Goal: Check status: Check status

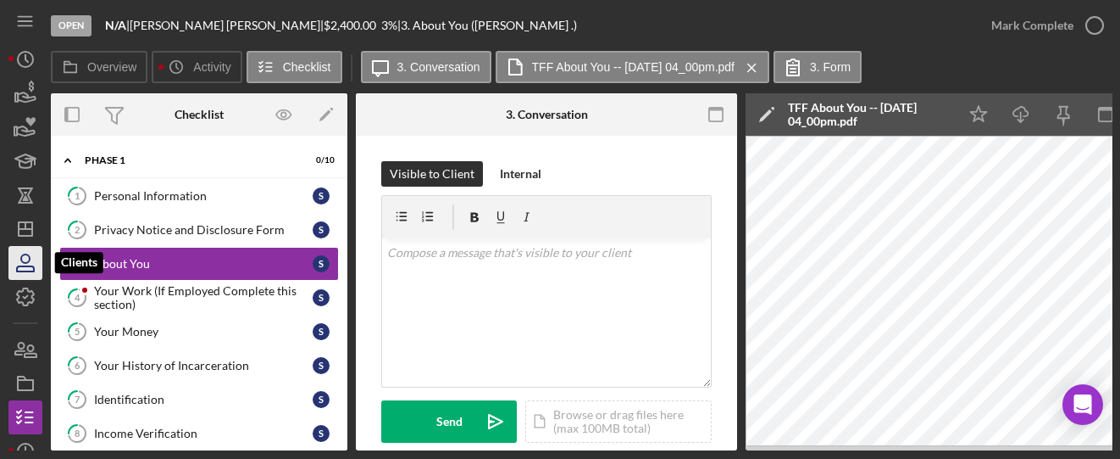
scroll to position [391, 0]
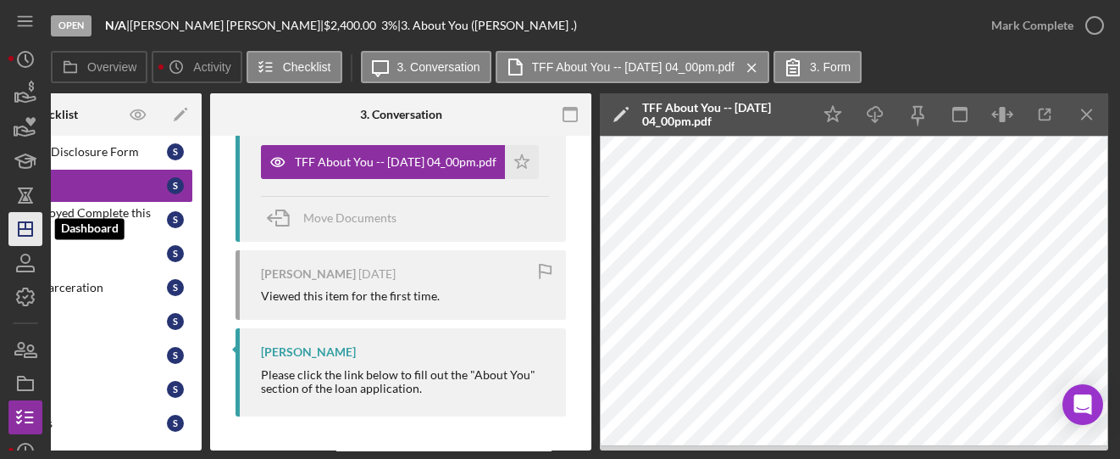
click at [36, 232] on icon "Icon/Dashboard" at bounding box center [25, 229] width 42 height 42
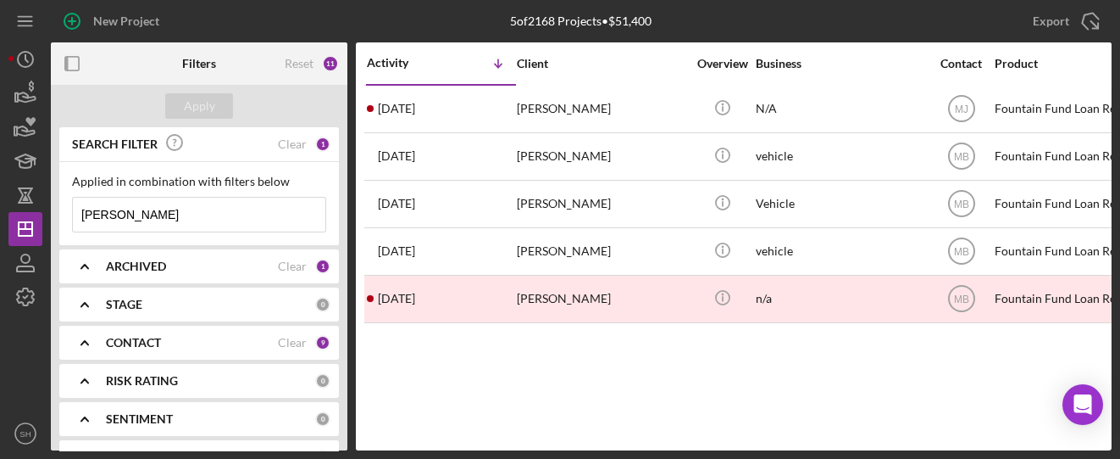
drag, startPoint x: 151, startPoint y: 213, endPoint x: 47, endPoint y: 205, distance: 103.7
click at [47, 205] on div "New Project 5 of 2168 Projects • $51,400 [PERSON_NAME] Export Icon/Export Filte…" at bounding box center [559, 225] width 1103 height 450
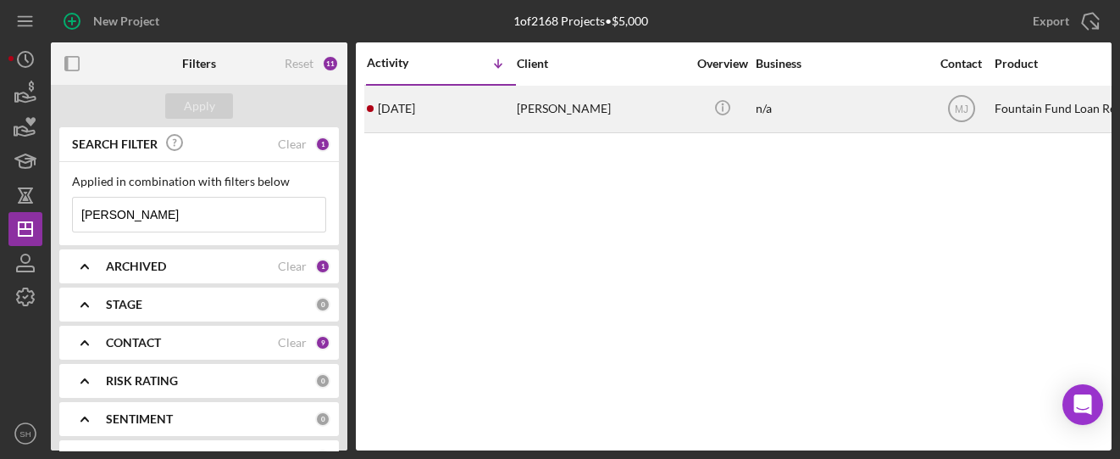
type input "[PERSON_NAME]"
click at [395, 112] on time "[DATE]" at bounding box center [396, 109] width 37 height 14
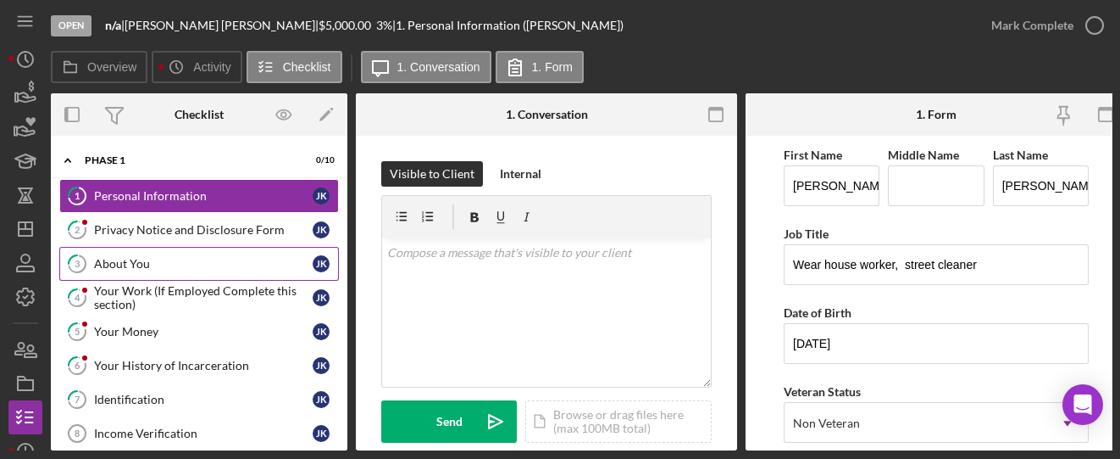
click at [170, 253] on link "3 About You J K" at bounding box center [199, 264] width 280 height 34
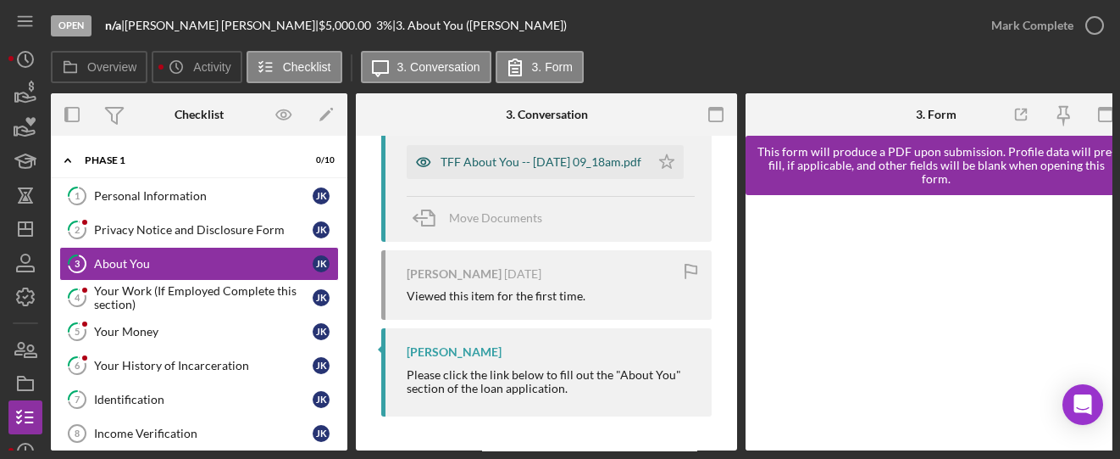
scroll to position [278, 0]
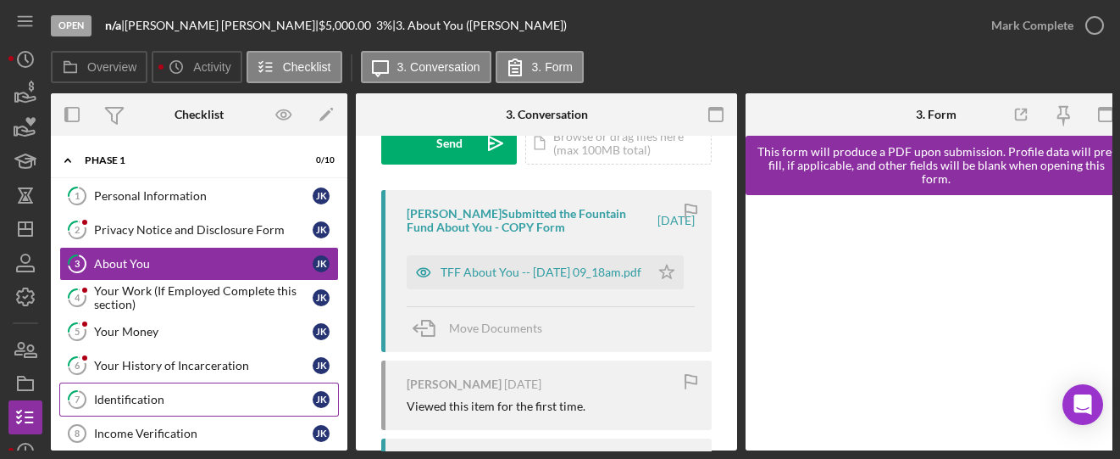
click at [153, 393] on div "Identification" at bounding box center [203, 399] width 219 height 14
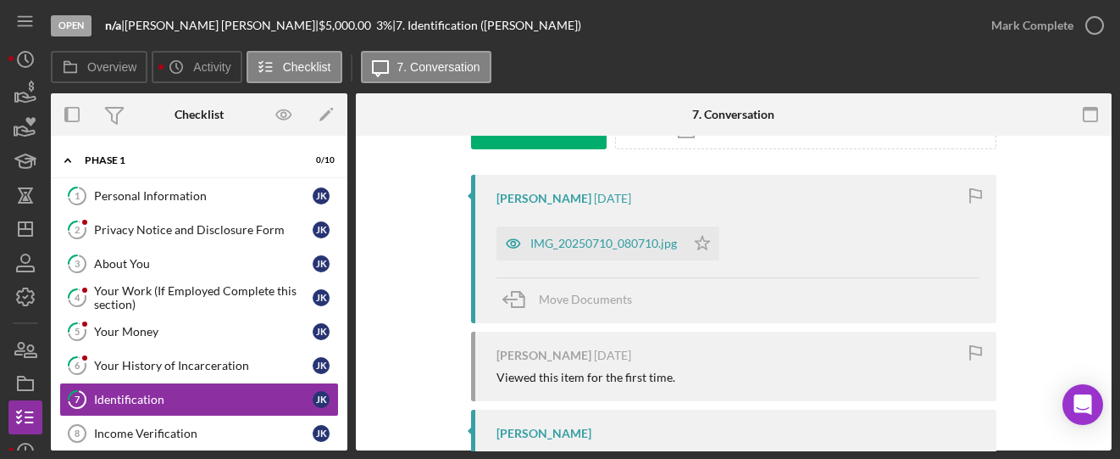
scroll to position [338, 0]
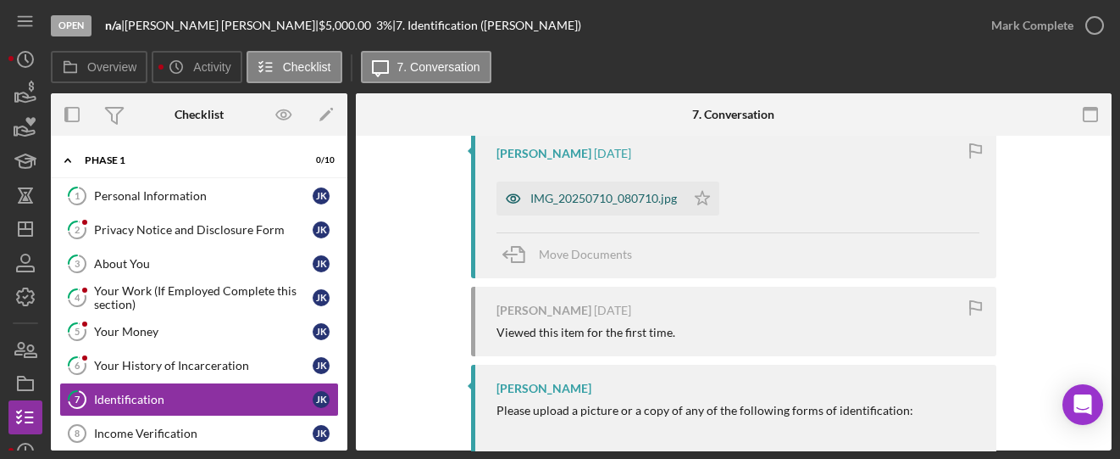
click at [572, 201] on div "IMG_20250710_080710.jpg" at bounding box center [604, 199] width 147 height 14
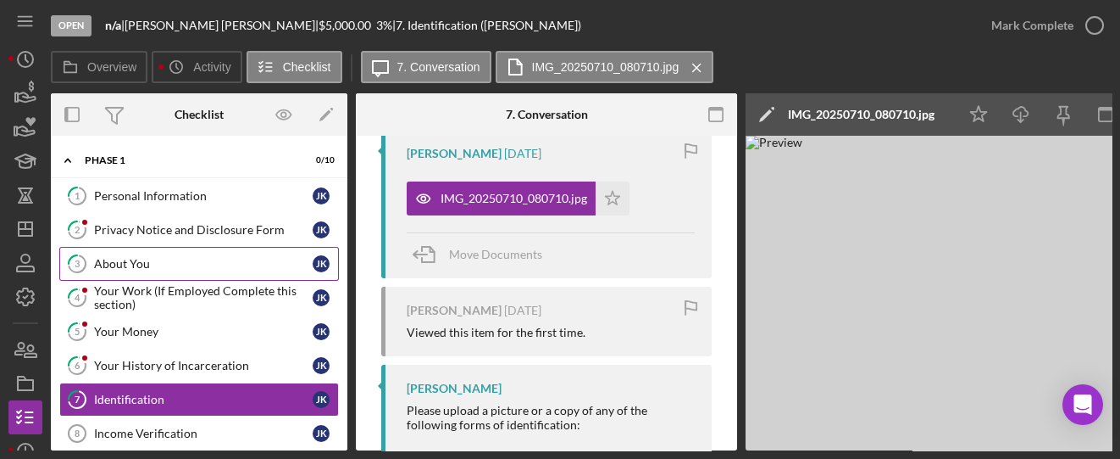
click at [138, 249] on link "3 About You J K" at bounding box center [199, 264] width 280 height 34
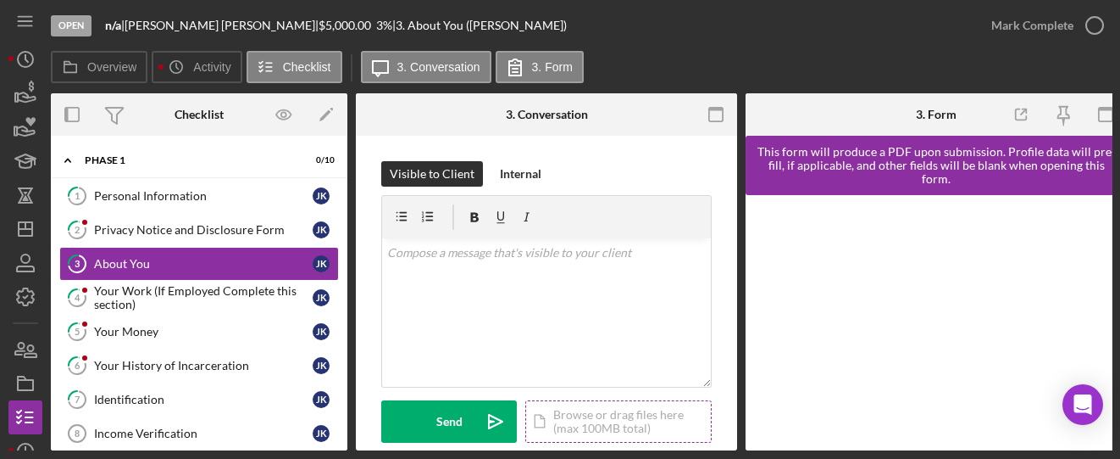
scroll to position [226, 0]
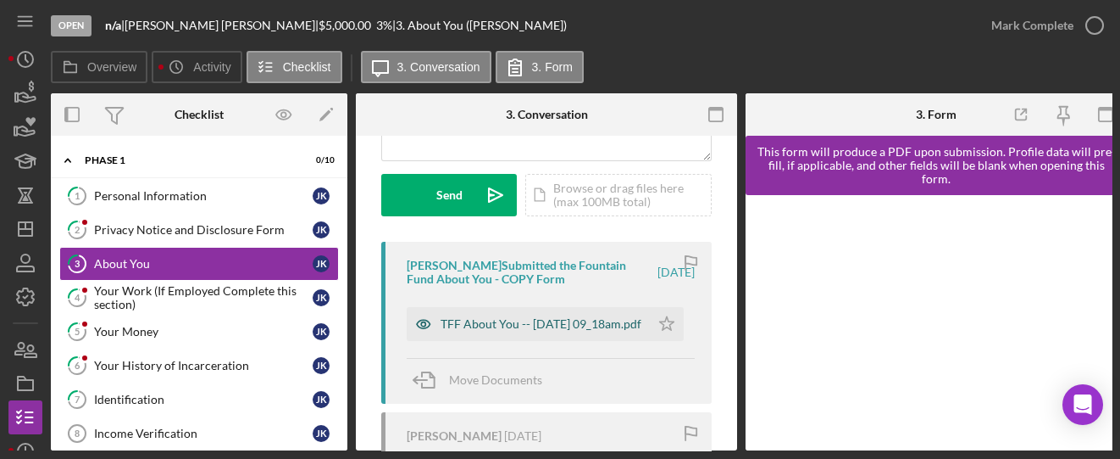
click at [499, 331] on div "TFF About You -- [DATE] 09_18am.pdf" at bounding box center [541, 324] width 201 height 14
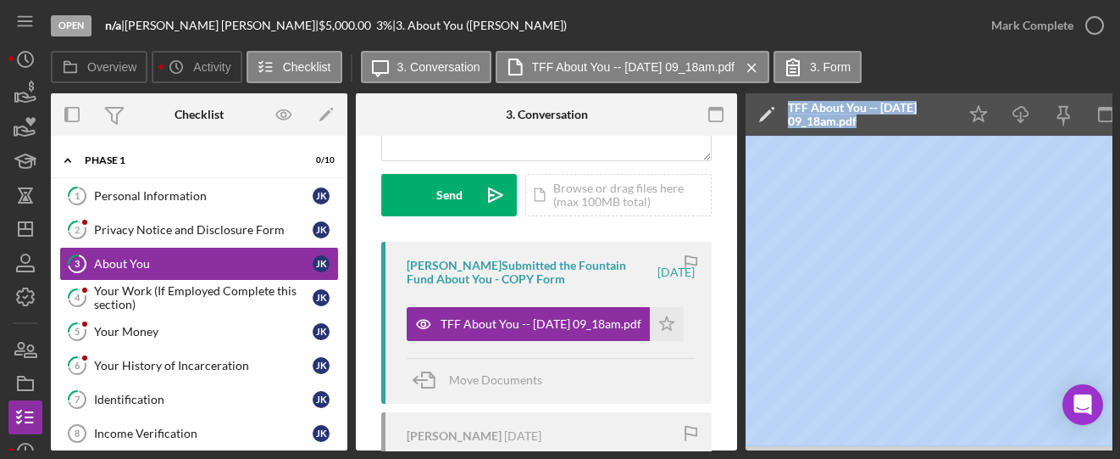
drag, startPoint x: 734, startPoint y: 452, endPoint x: 778, endPoint y: 446, distance: 44.5
click at [81, 244] on div "Open n/a | [PERSON_NAME] | $5,000.00 3 % | 3. About You ([PERSON_NAME]) Mark Co…" at bounding box center [560, 229] width 1120 height 459
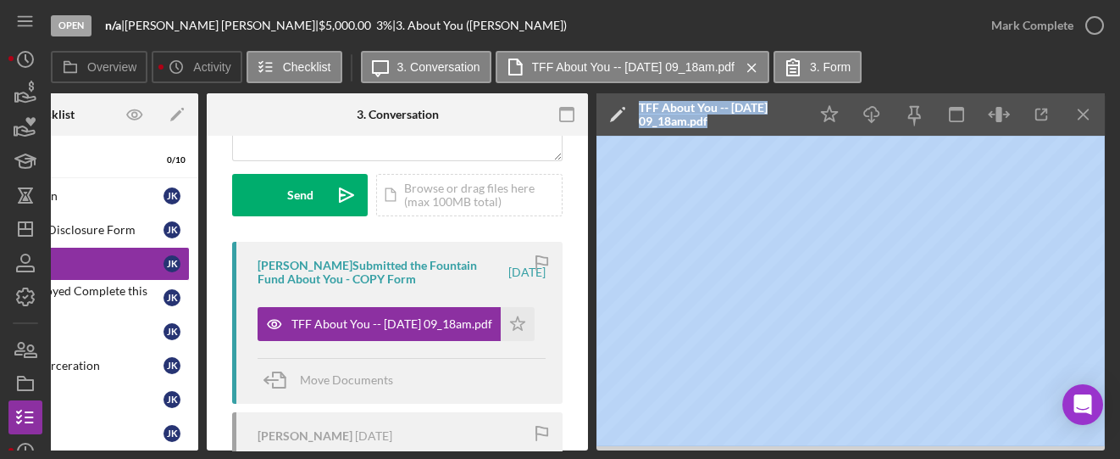
scroll to position [0, 153]
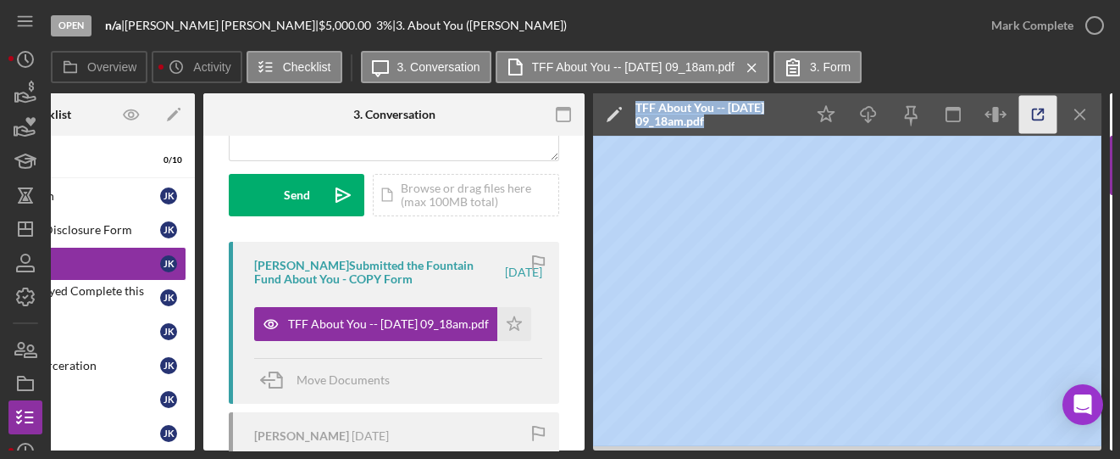
click at [1042, 117] on icon "button" at bounding box center [1038, 114] width 11 height 11
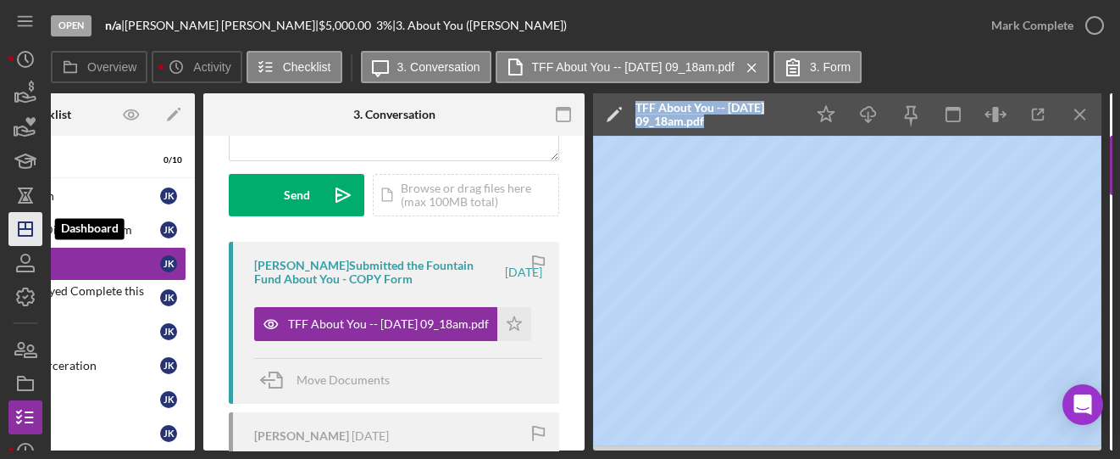
click at [17, 223] on icon "Icon/Dashboard" at bounding box center [25, 229] width 42 height 42
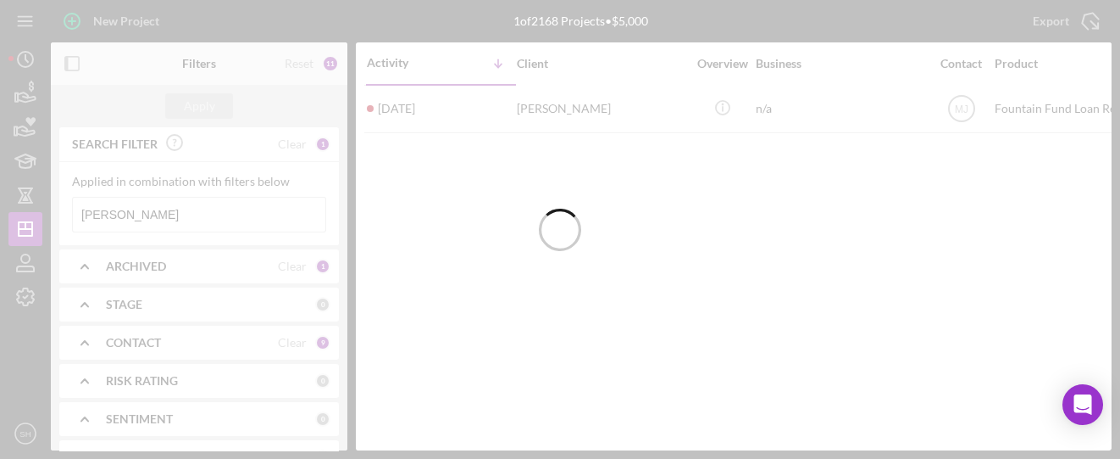
drag, startPoint x: 143, startPoint y: 208, endPoint x: 77, endPoint y: 207, distance: 66.1
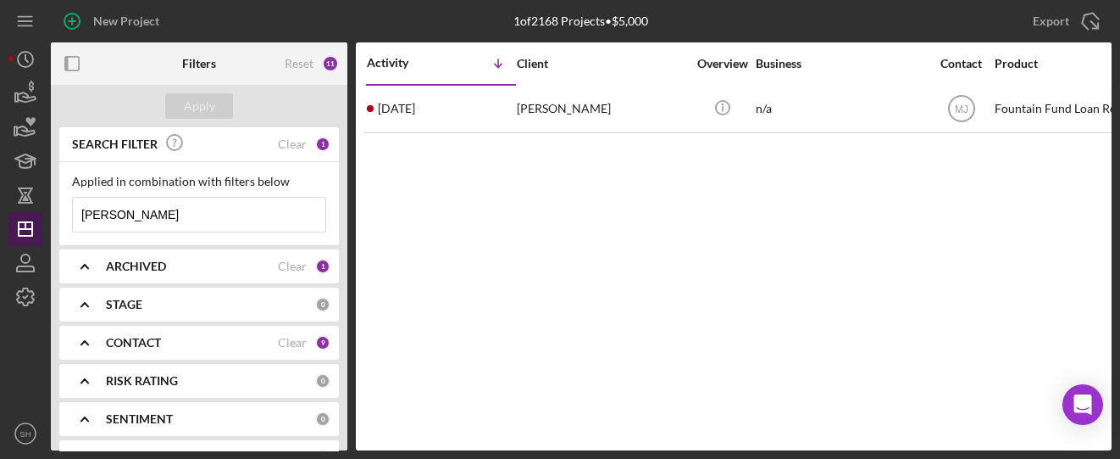
drag, startPoint x: 133, startPoint y: 220, endPoint x: 41, endPoint y: 214, distance: 92.6
click at [41, 214] on div "New Project 1 of 2168 Projects • $5,000 [PERSON_NAME] Export Icon/Export Filter…" at bounding box center [559, 225] width 1103 height 450
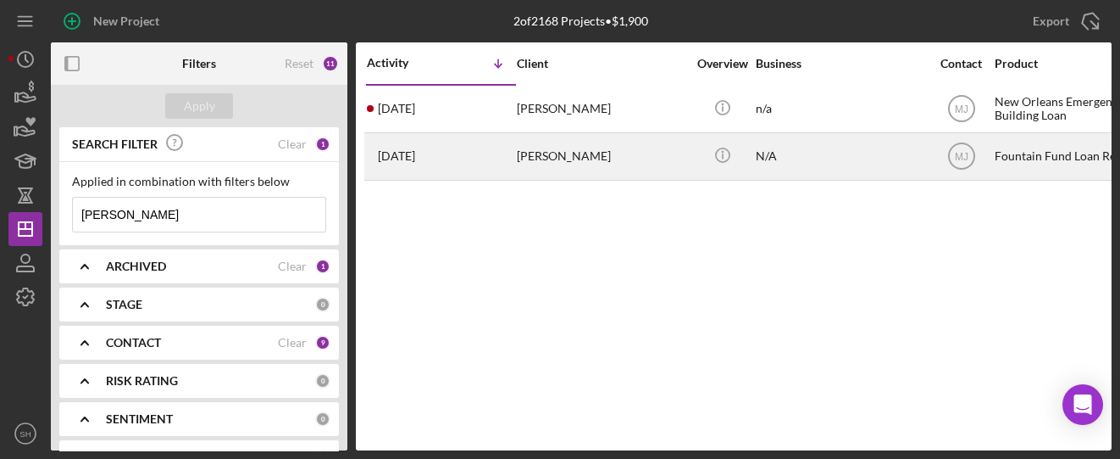
type input "[PERSON_NAME]"
click at [498, 153] on div "[DATE] [PERSON_NAME]" at bounding box center [441, 156] width 148 height 45
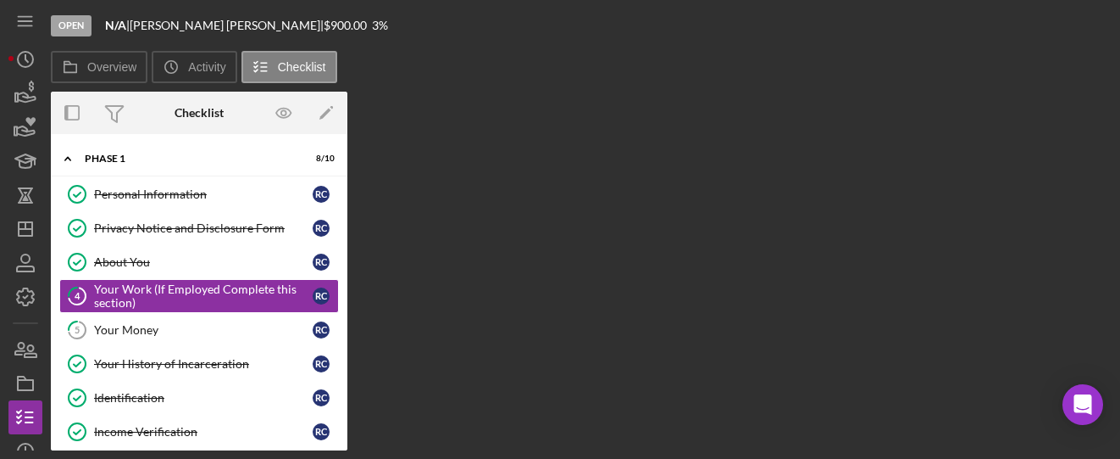
scroll to position [1, 0]
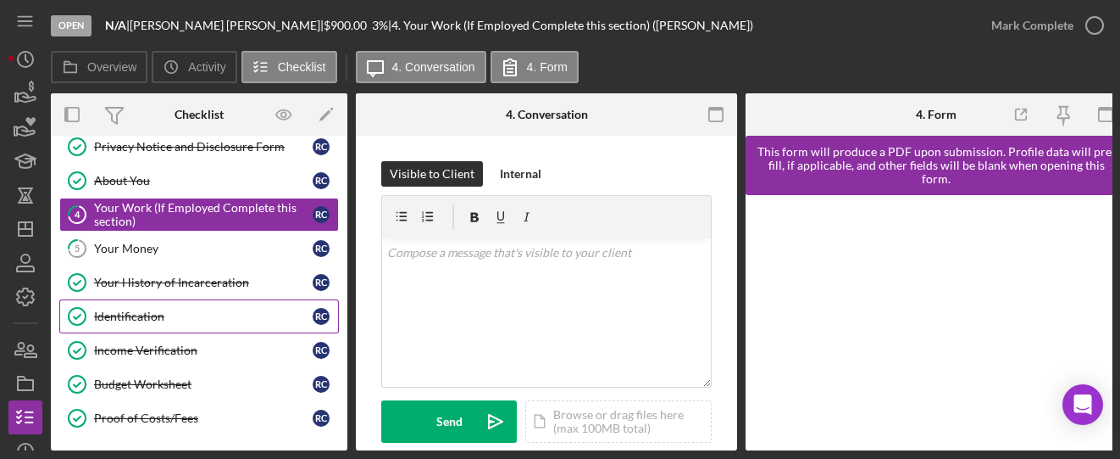
click at [118, 309] on div "Identification" at bounding box center [203, 316] width 219 height 14
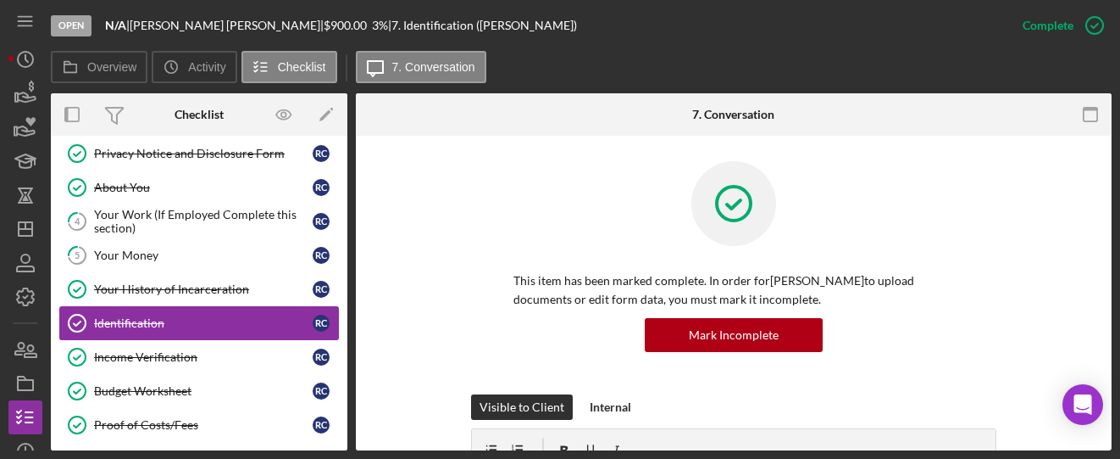
scroll to position [78, 0]
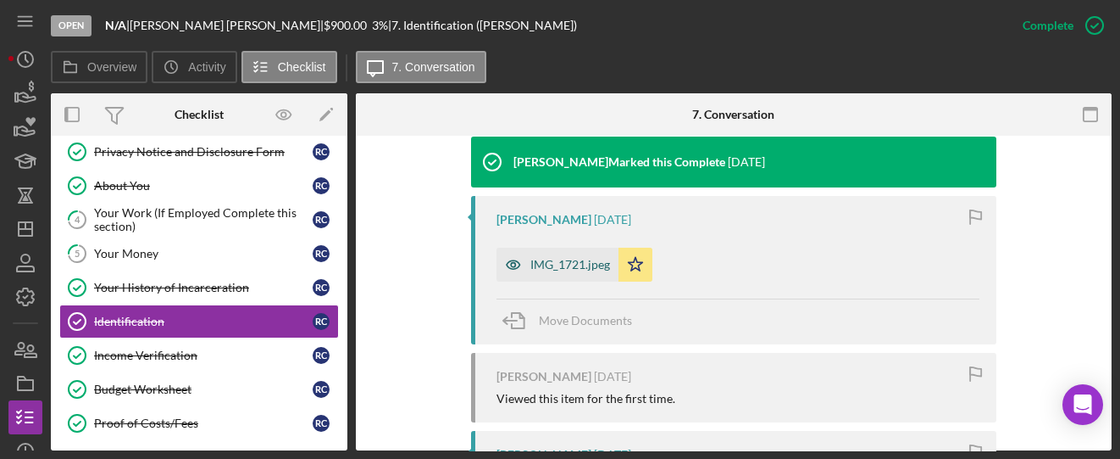
click at [560, 264] on div "IMG_1721.jpeg" at bounding box center [571, 265] width 80 height 14
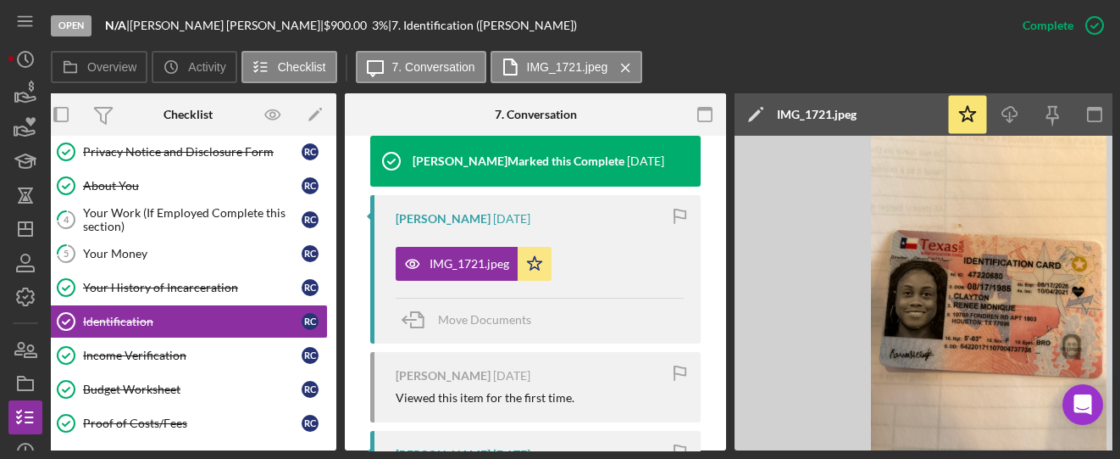
scroll to position [0, 0]
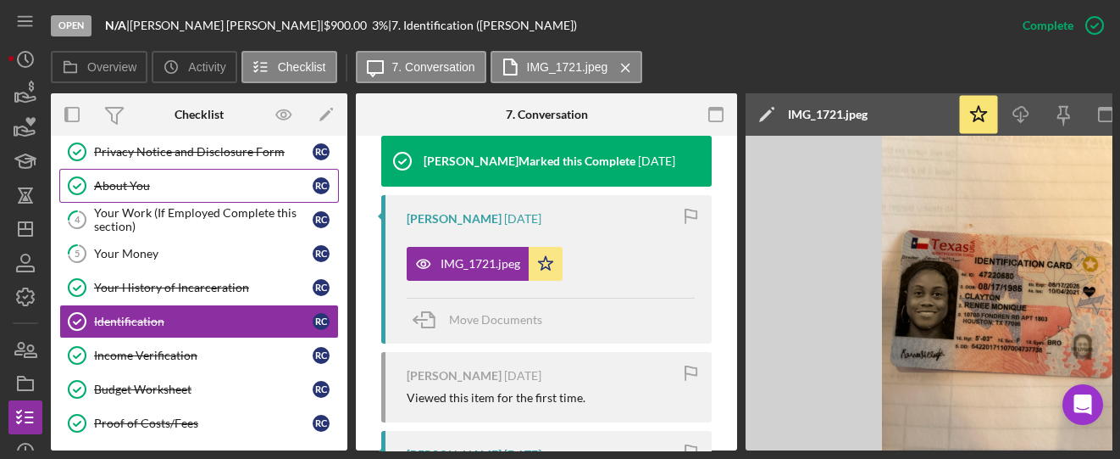
click at [114, 179] on div "About You" at bounding box center [203, 186] width 219 height 14
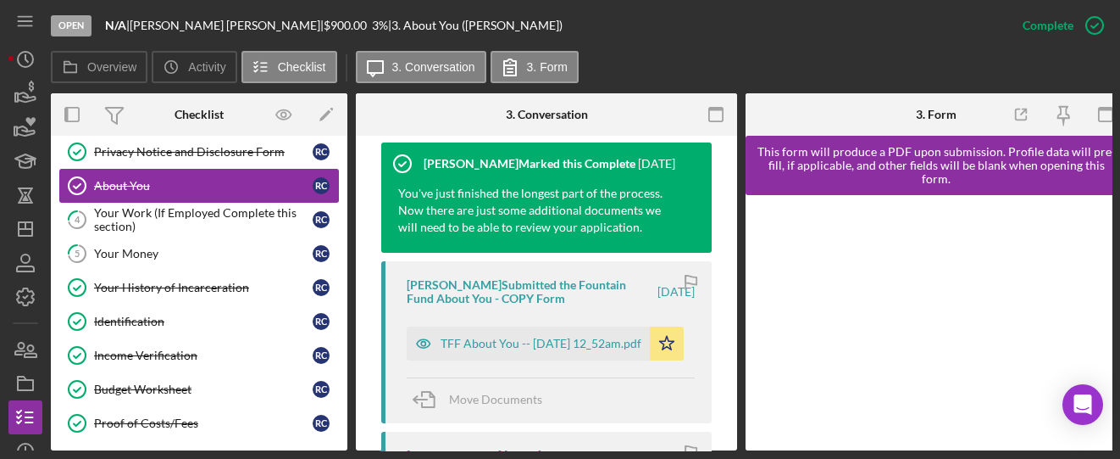
scroll to position [577, 0]
click at [459, 342] on div "TFF About You -- [DATE] 12_52am.pdf" at bounding box center [541, 343] width 201 height 14
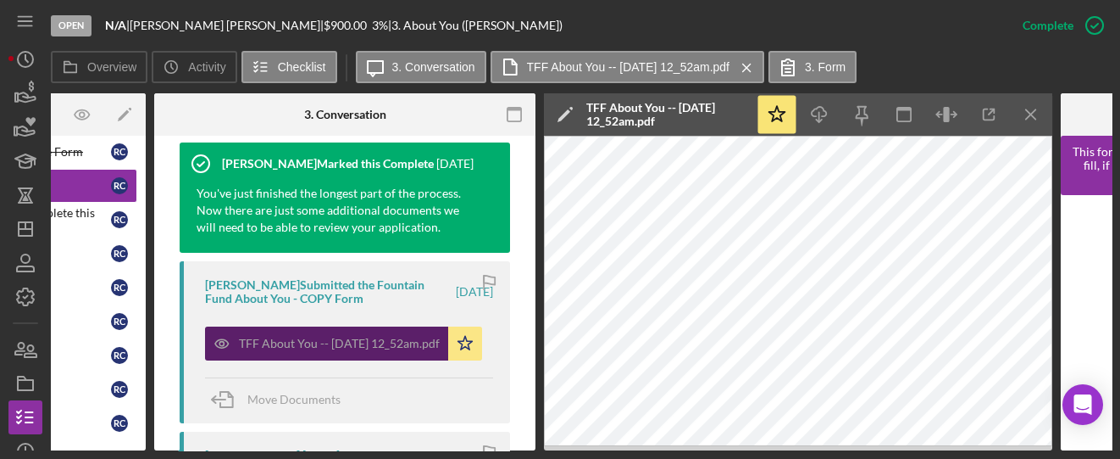
scroll to position [0, 226]
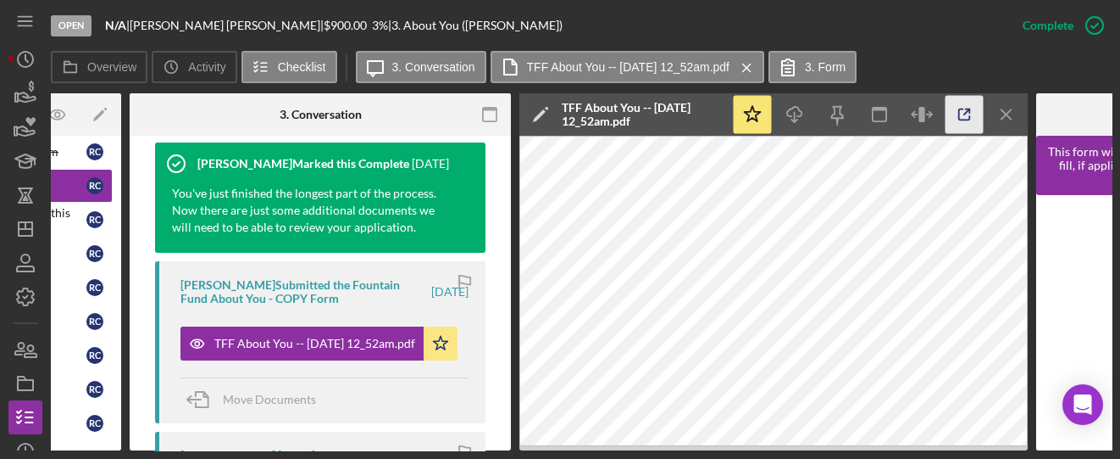
click at [964, 114] on line "button" at bounding box center [966, 111] width 5 height 5
